Goal: Obtain resource: Obtain resource

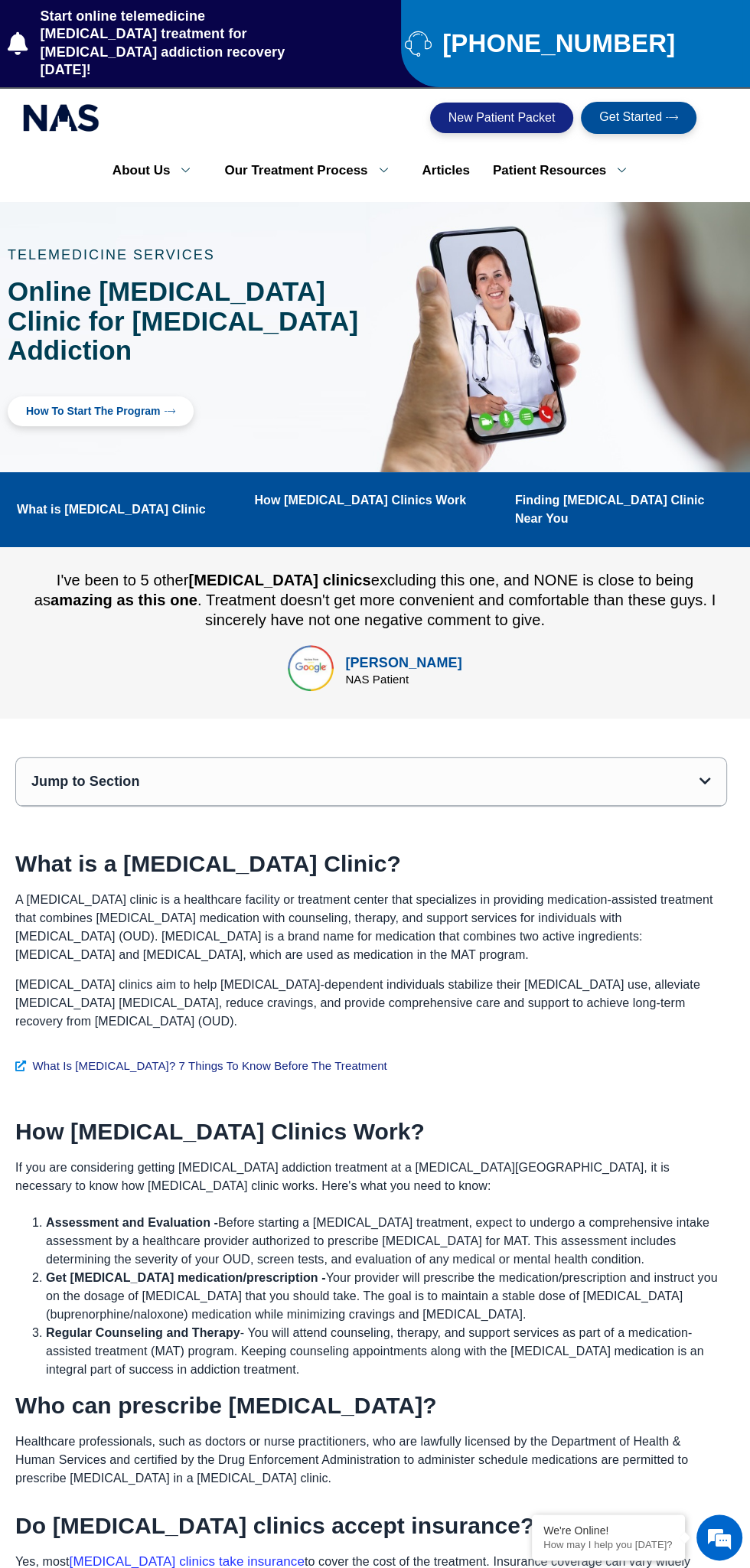
click at [672, 757] on div "Jump to Section" at bounding box center [371, 781] width 710 height 48
click at [680, 757] on div "Jump to Section" at bounding box center [371, 781] width 710 height 48
click at [519, 112] on span "New Patient Packet" at bounding box center [502, 118] width 107 height 12
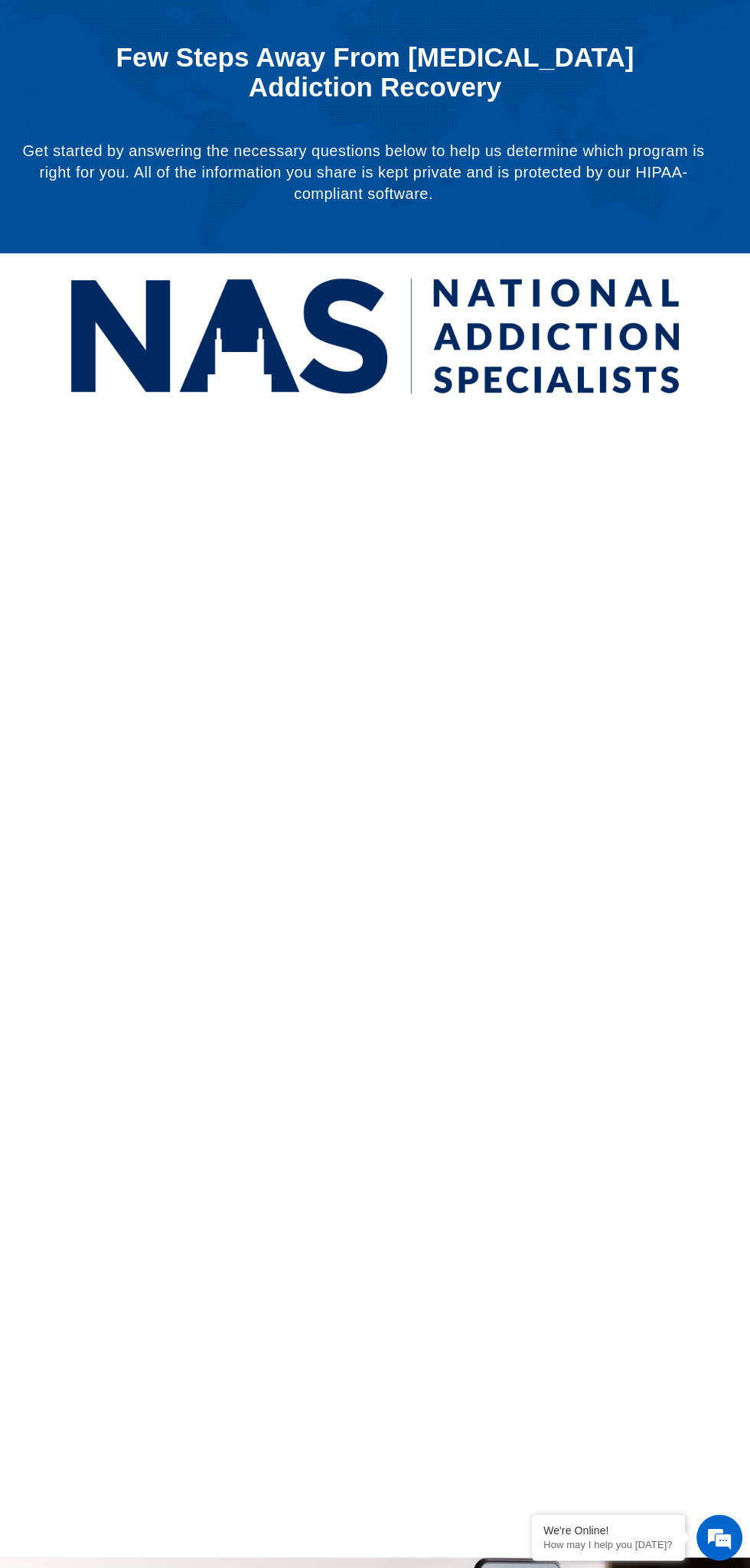
scroll to position [212, 0]
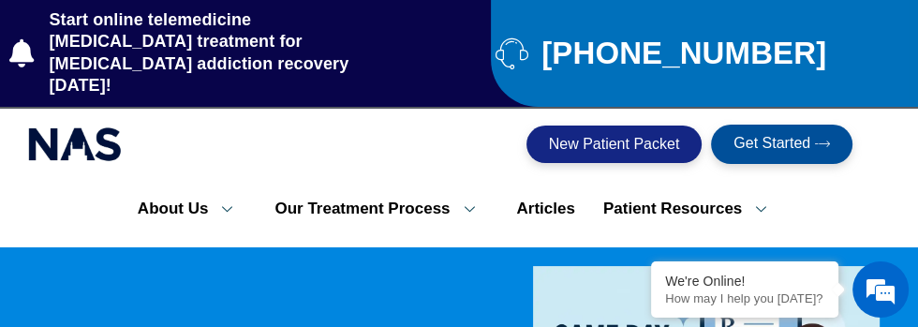
click at [604, 137] on span "New Patient Packet" at bounding box center [614, 144] width 131 height 15
